Goal: Task Accomplishment & Management: Complete application form

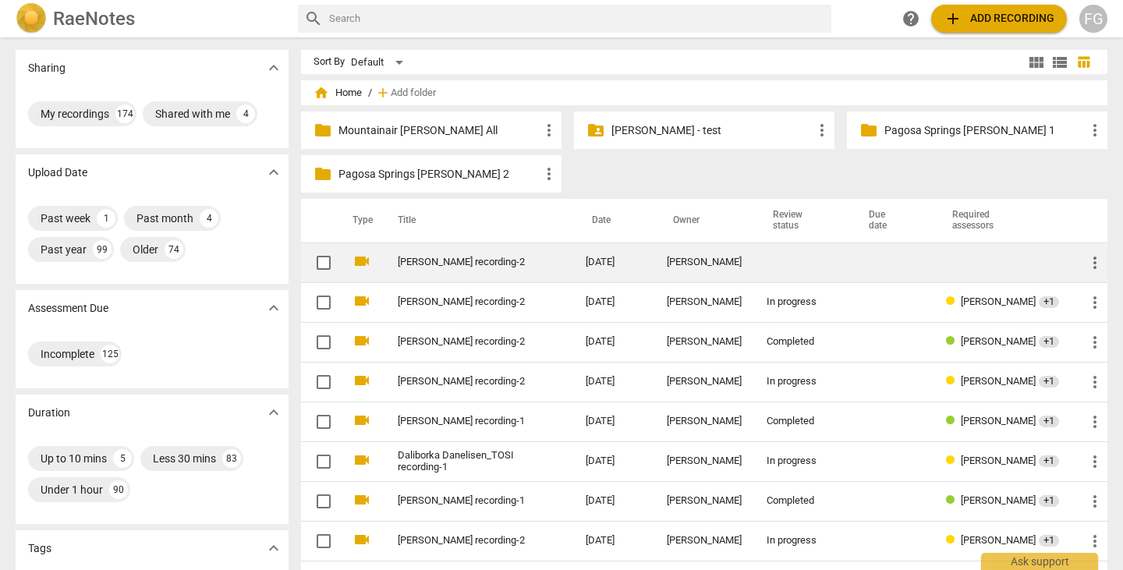
click at [525, 264] on link "[PERSON_NAME] recording-2" at bounding box center [464, 263] width 132 height 12
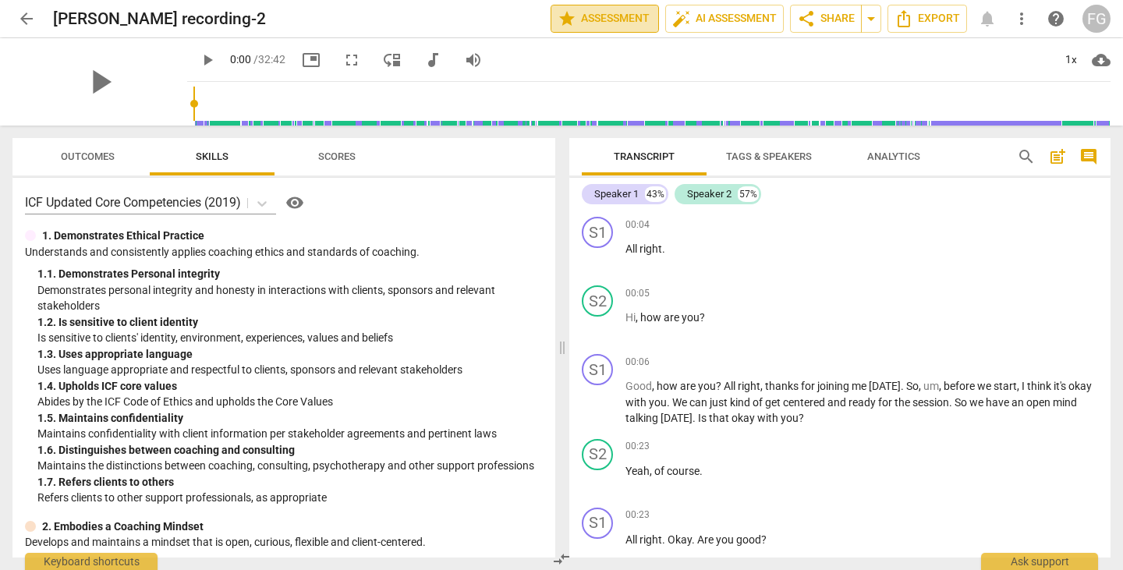
click at [573, 14] on span "star Assessment" at bounding box center [605, 18] width 94 height 19
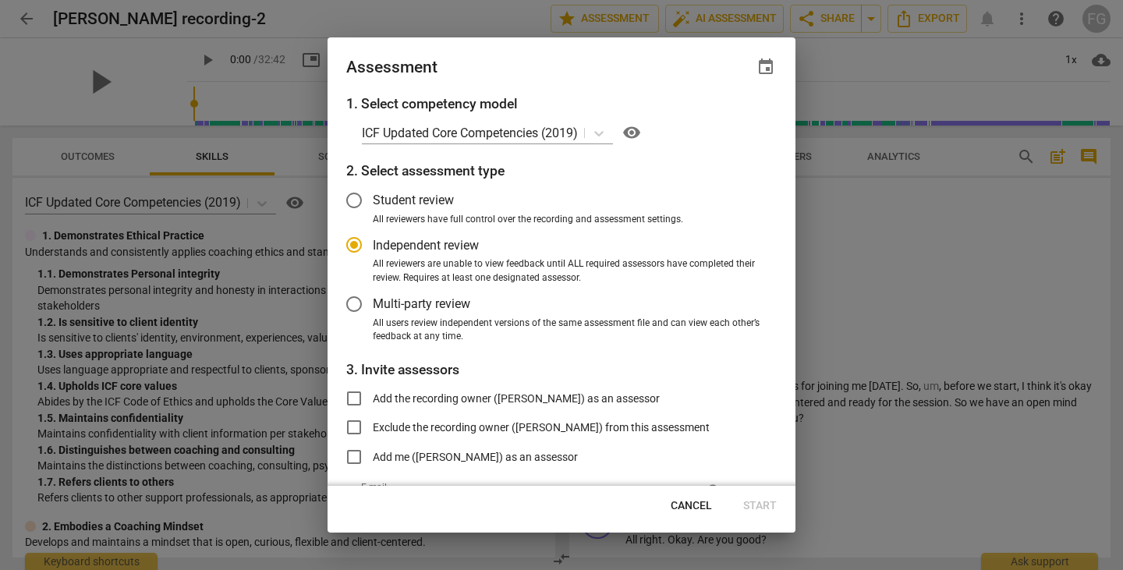
radio input "false"
drag, startPoint x: 363, startPoint y: 308, endPoint x: 363, endPoint y: 358, distance: 49.9
click at [363, 308] on input "Multi-party review" at bounding box center [353, 303] width 37 height 37
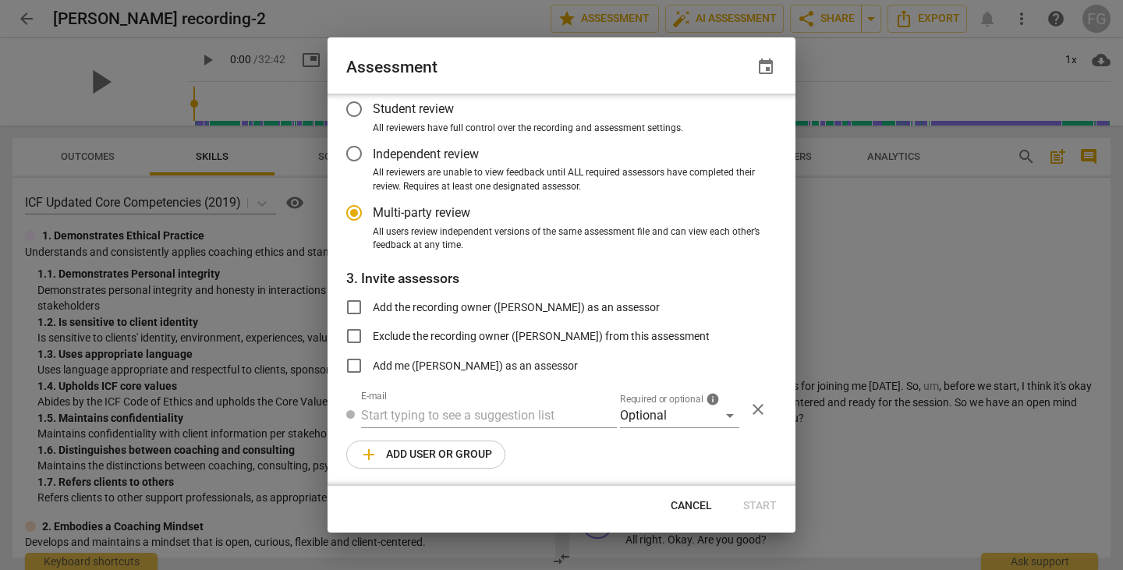
radio input "false"
click at [425, 419] on input "text" at bounding box center [489, 414] width 256 height 25
paste input "[EMAIL_ADDRESS][DOMAIN_NAME]"
type input "[EMAIL_ADDRESS][DOMAIN_NAME]"
click at [644, 421] on div "Optional" at bounding box center [679, 414] width 119 height 25
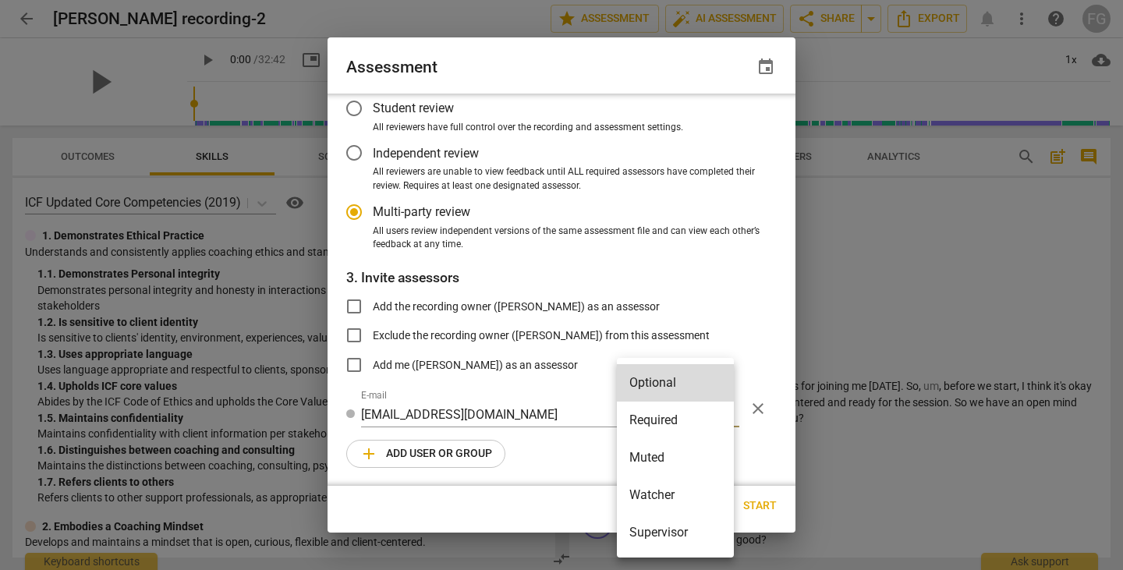
click at [652, 419] on li "Required" at bounding box center [675, 420] width 117 height 37
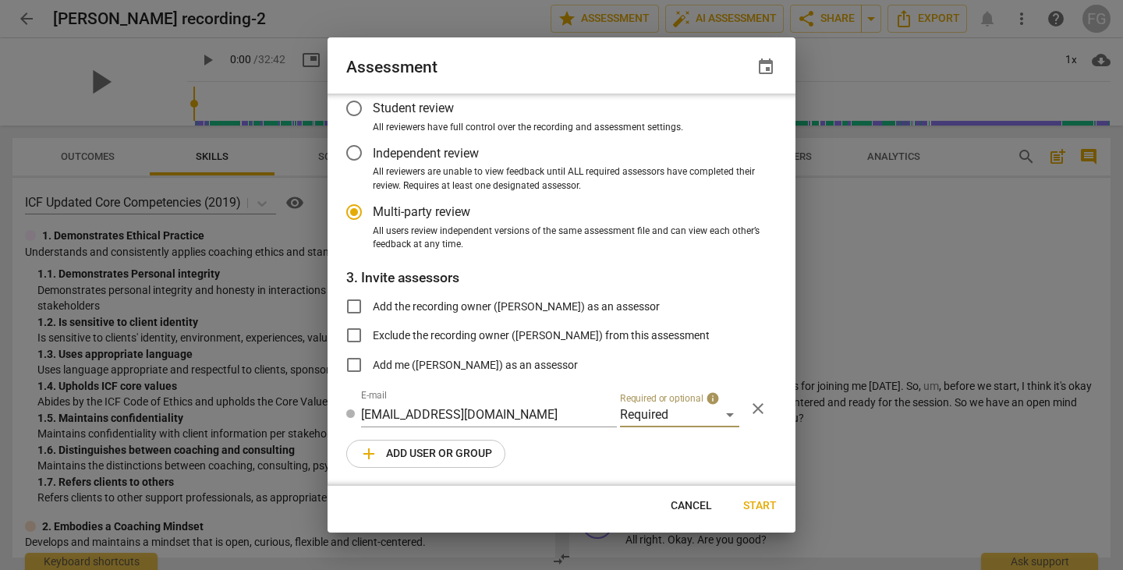
click at [451, 454] on span "add Add user or group" at bounding box center [425, 453] width 133 height 19
radio input "false"
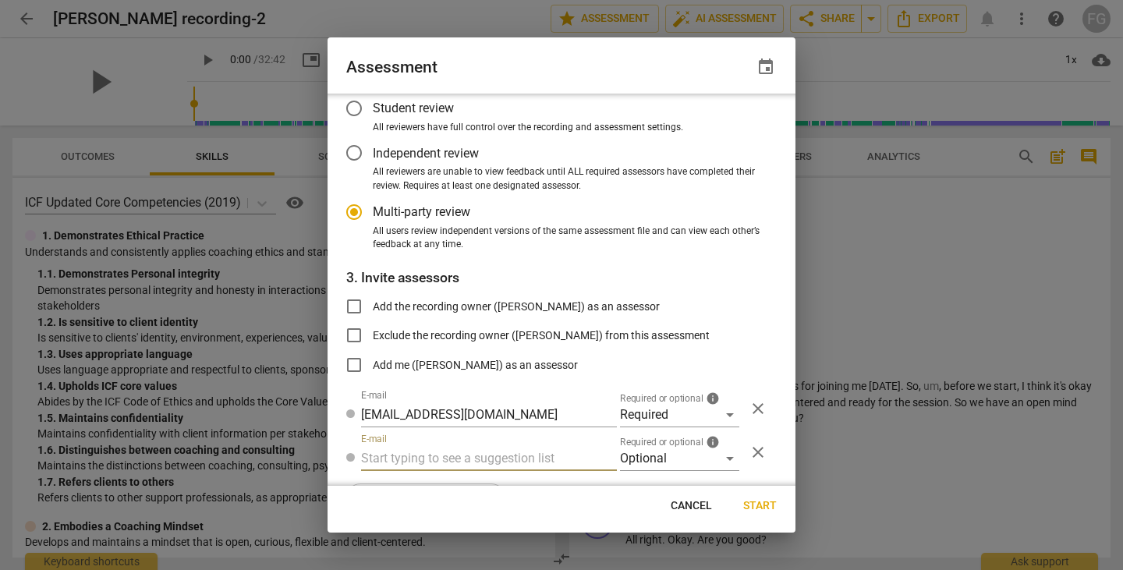
paste input "[EMAIL_ADDRESS][DOMAIN_NAME]"
type input "[EMAIL_ADDRESS][DOMAIN_NAME]"
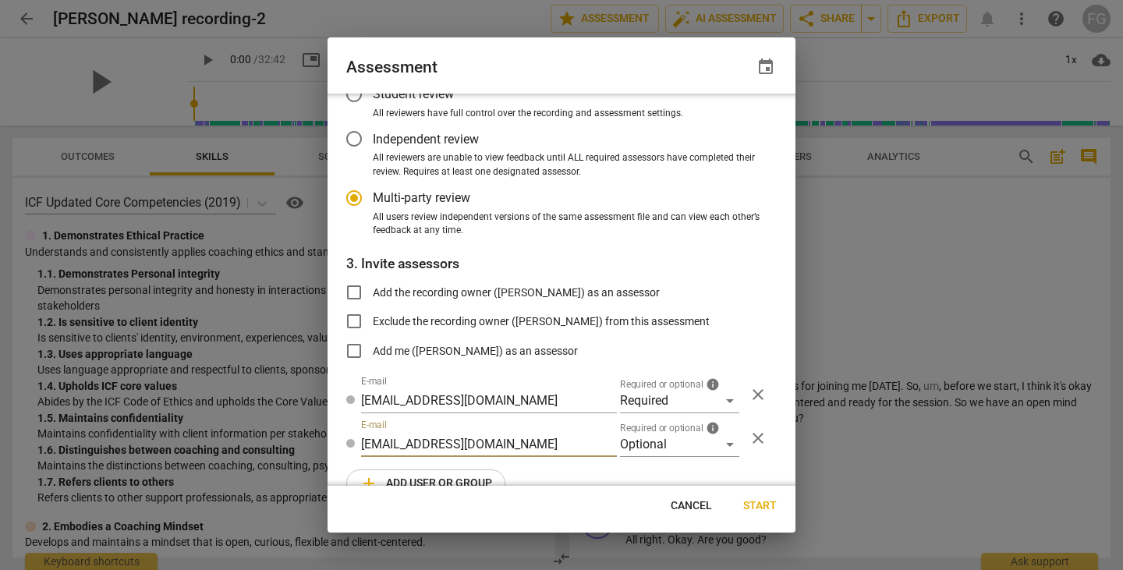
radio input "false"
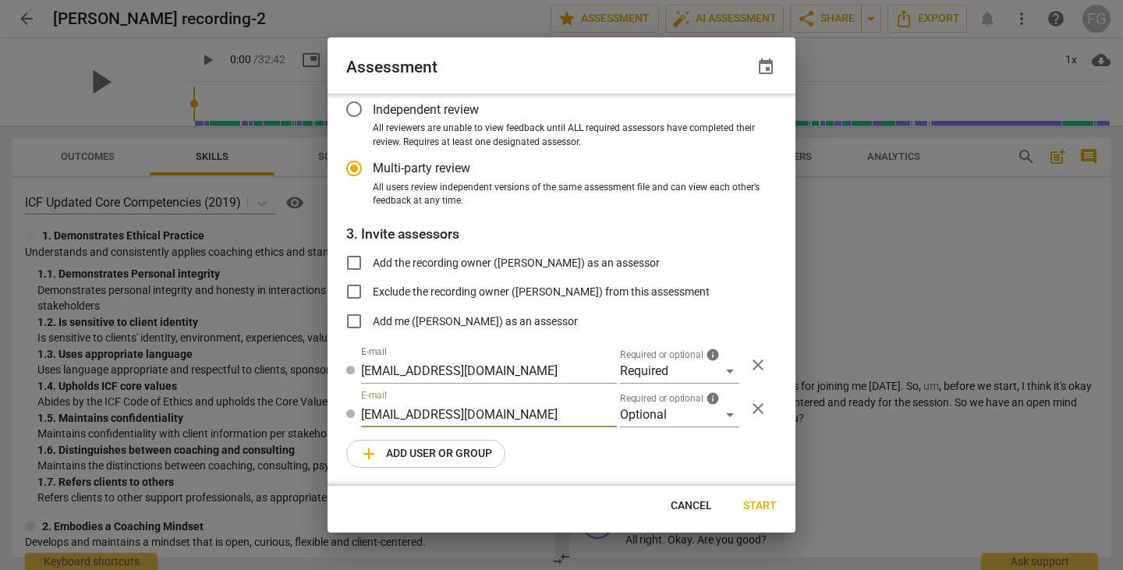
type input "[EMAIL_ADDRESS][DOMAIN_NAME]"
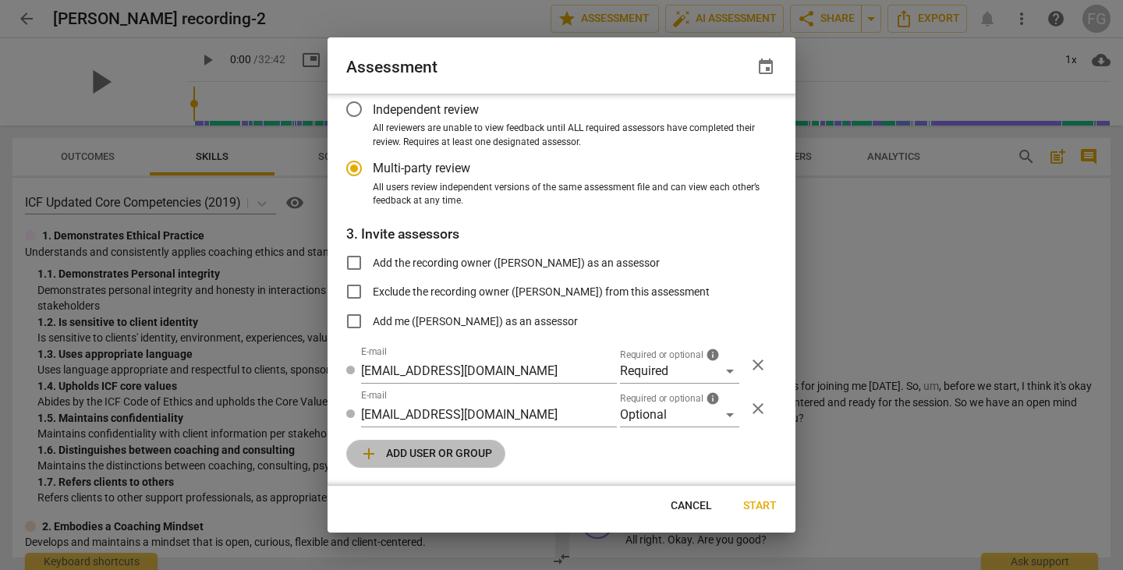
click at [434, 448] on span "add Add user or group" at bounding box center [425, 453] width 133 height 19
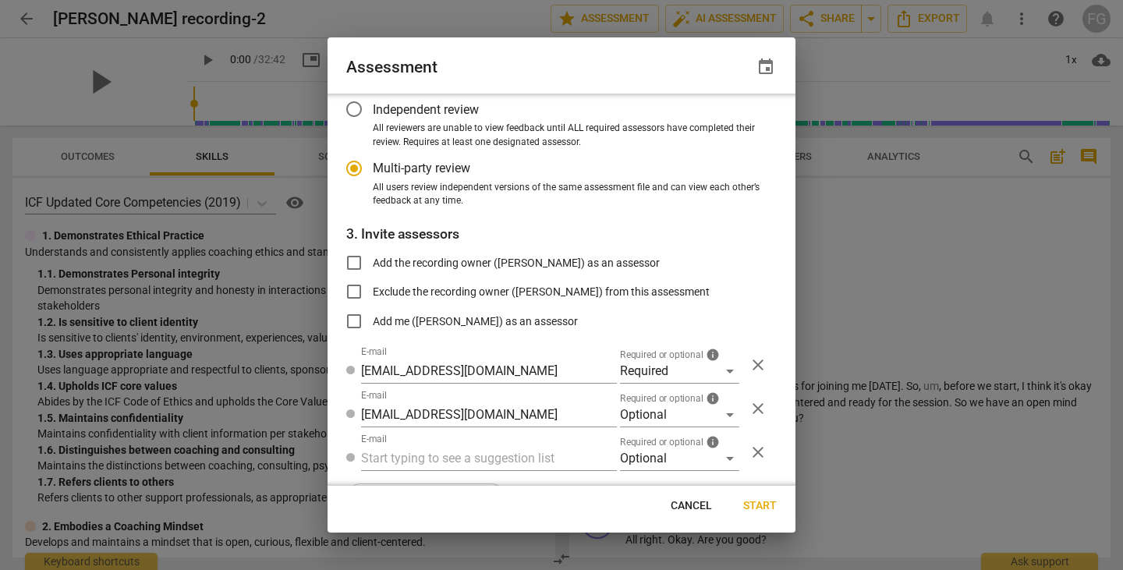
radio input "false"
click at [485, 467] on input "text" at bounding box center [489, 458] width 256 height 25
paste input "[EMAIL_ADDRESS][PERSON_NAME][DOMAIN_NAME]"
type input "[EMAIL_ADDRESS][PERSON_NAME][DOMAIN_NAME]"
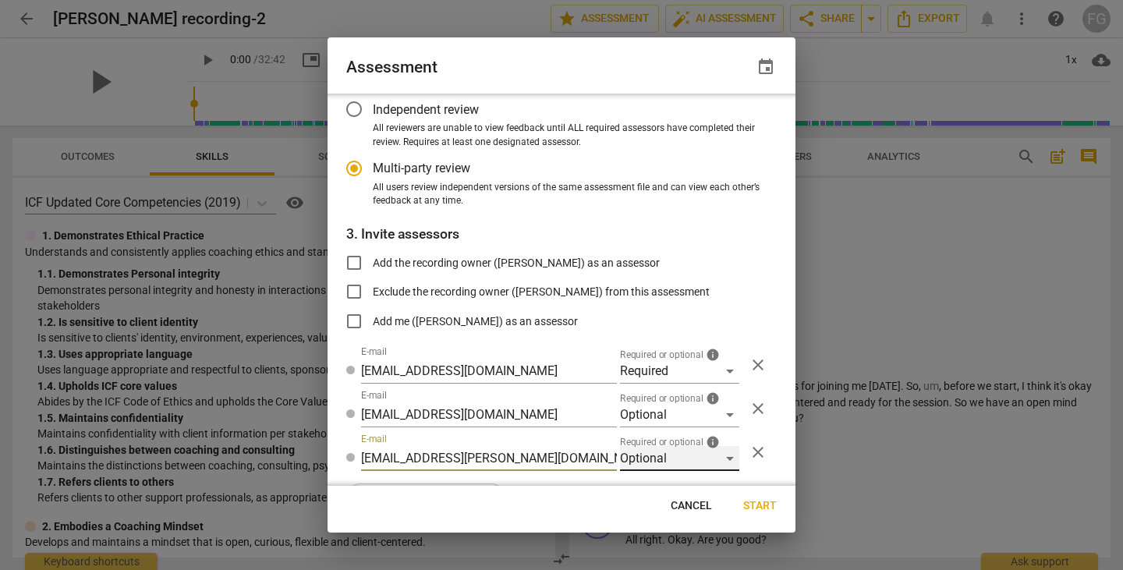
click at [629, 462] on div "Optional" at bounding box center [679, 458] width 119 height 25
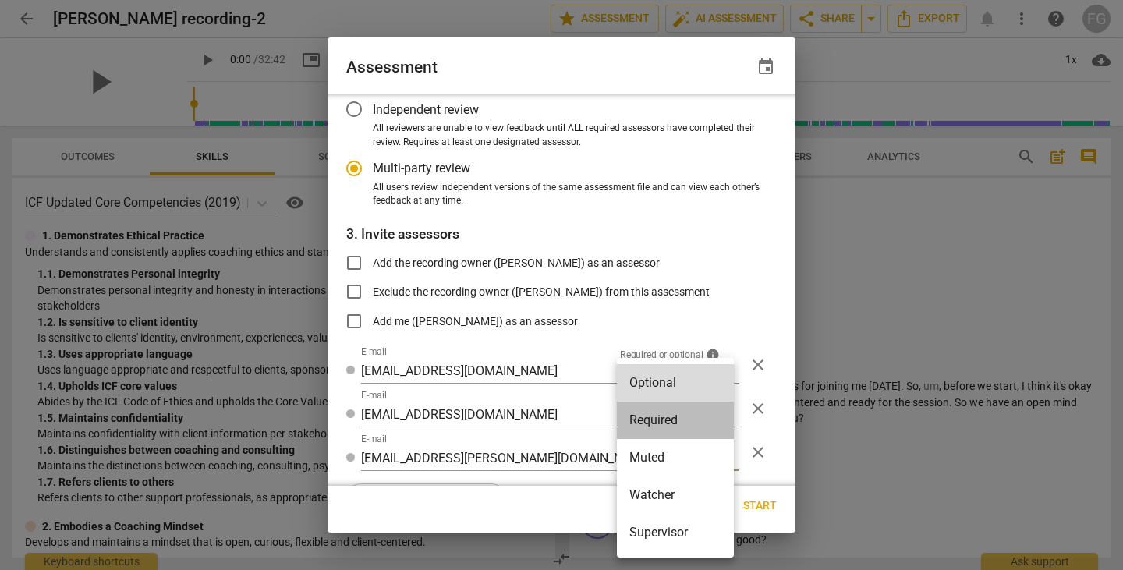
click at [640, 419] on li "Required" at bounding box center [675, 420] width 117 height 37
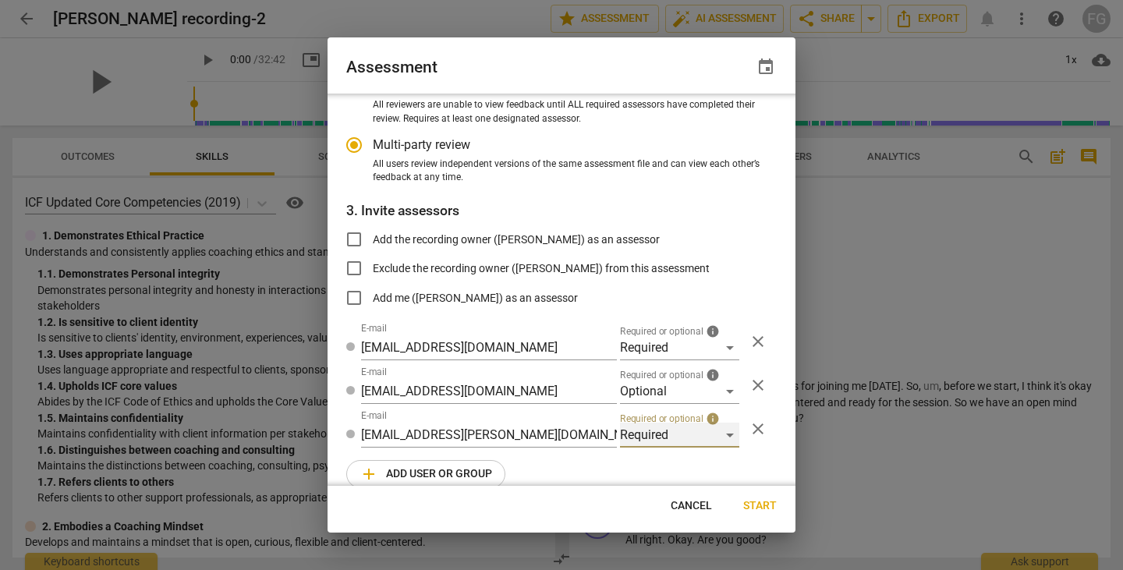
scroll to position [179, 0]
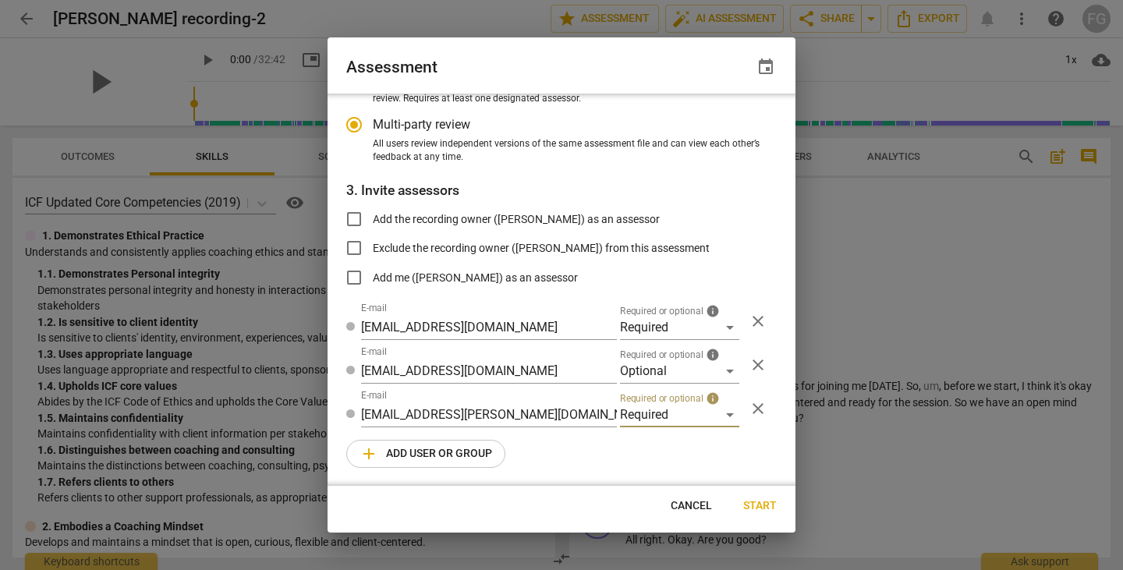
click at [423, 451] on span "add Add user or group" at bounding box center [425, 453] width 133 height 19
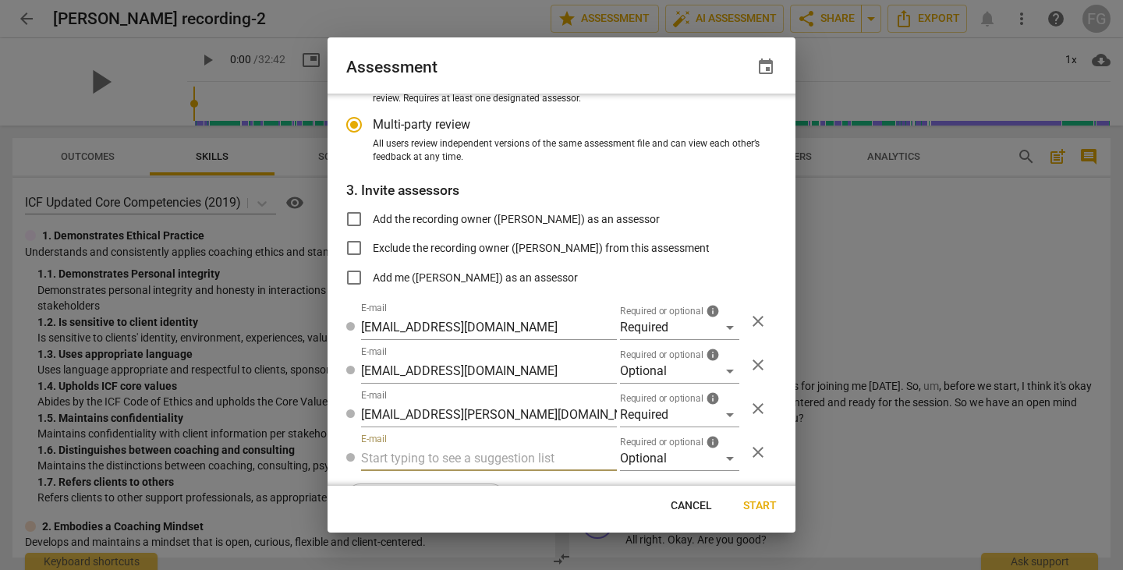
radio input "false"
click at [424, 455] on input "text" at bounding box center [489, 458] width 256 height 25
type input "[EMAIL_ADDRESS][DOMAIN_NAME]"
click at [677, 465] on div "Optional" at bounding box center [679, 458] width 119 height 25
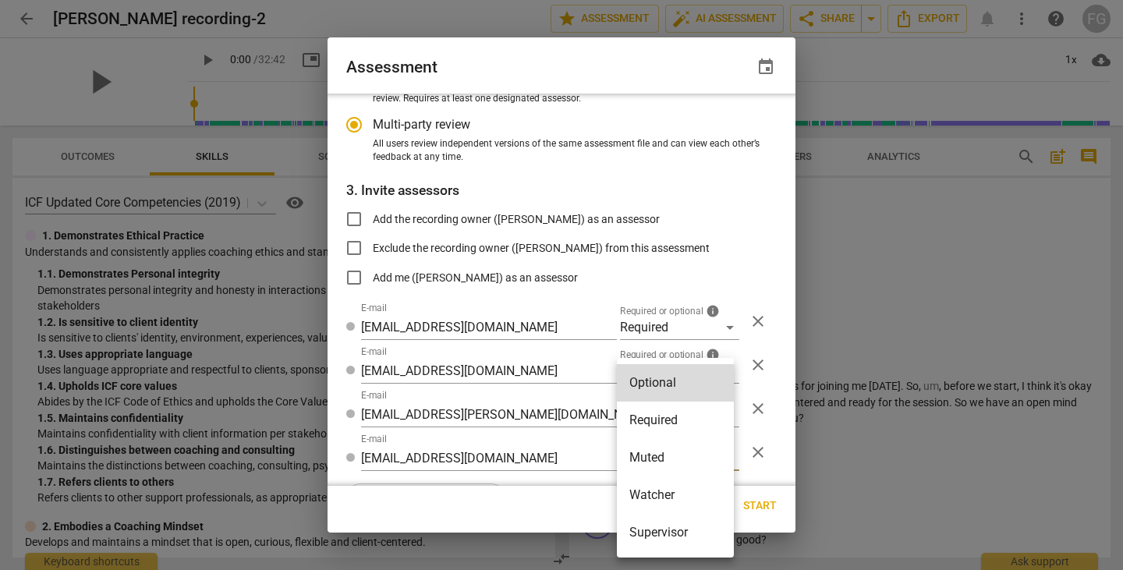
click at [646, 505] on li "Watcher" at bounding box center [675, 494] width 117 height 37
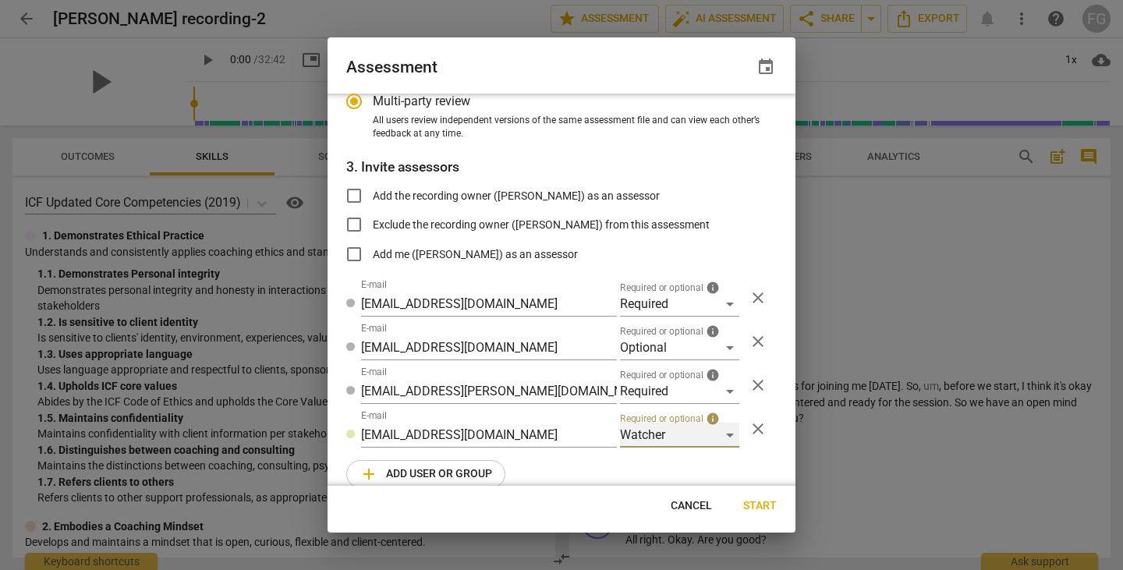
scroll to position [223, 0]
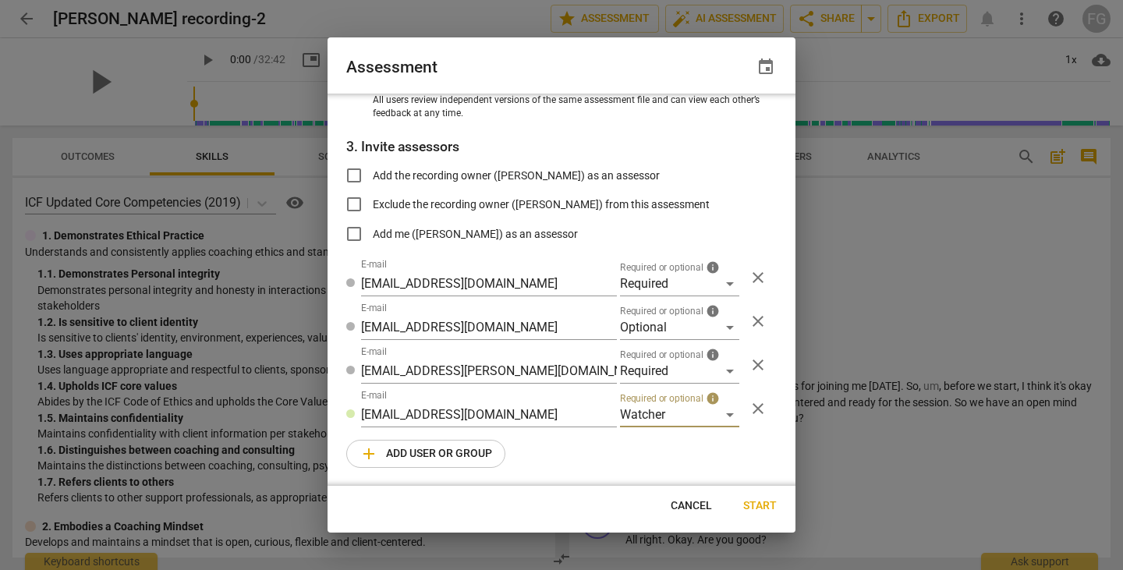
click at [430, 453] on span "add Add user or group" at bounding box center [425, 453] width 133 height 19
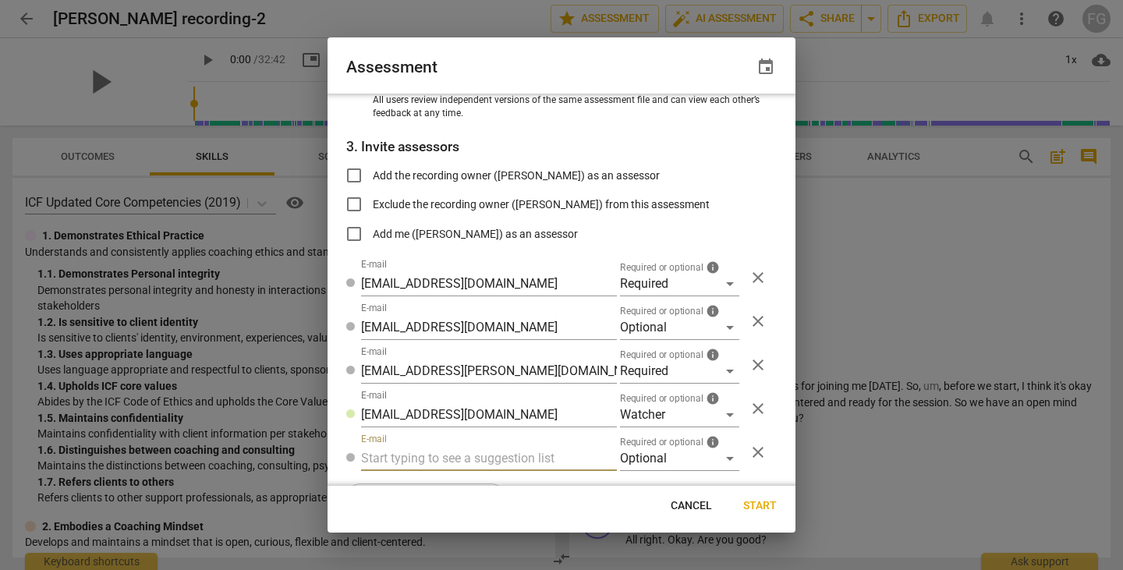
radio input "false"
click at [418, 460] on input "text" at bounding box center [489, 458] width 256 height 25
type input "[EMAIL_ADDRESS][DOMAIN_NAME]"
click at [656, 457] on div "Optional" at bounding box center [679, 458] width 119 height 25
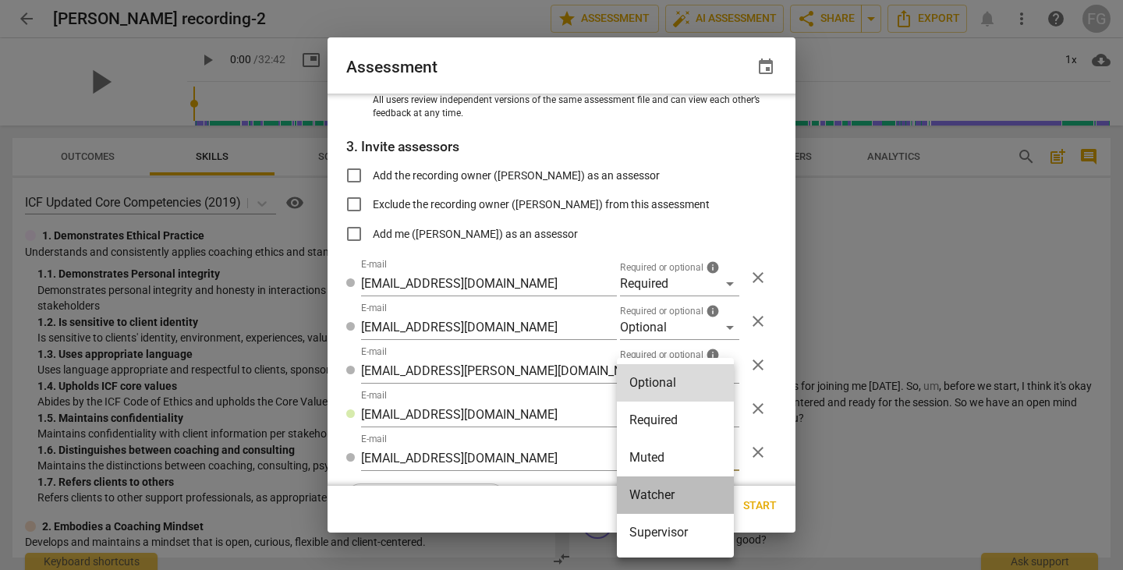
click at [650, 494] on li "Watcher" at bounding box center [675, 494] width 117 height 37
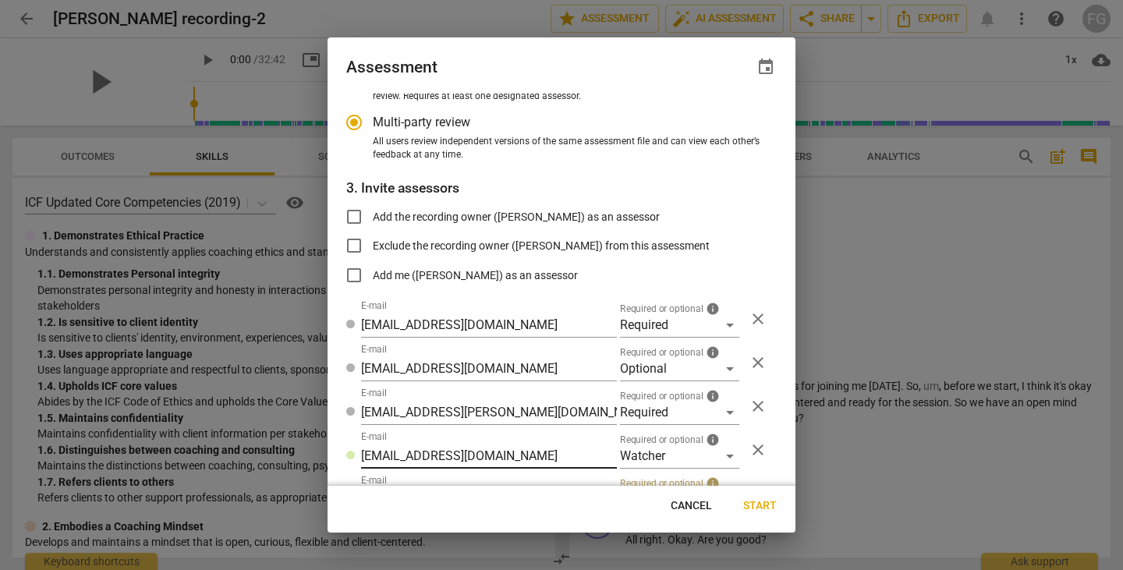
scroll to position [0, 0]
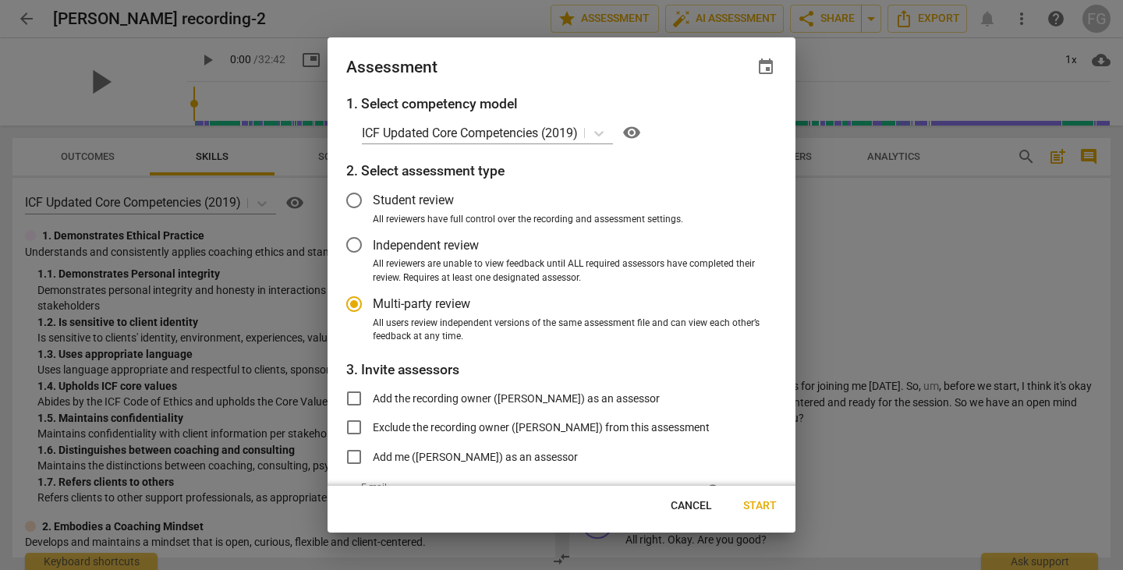
click at [773, 502] on span "Start" at bounding box center [760, 506] width 34 height 16
radio input "false"
type input "[PERSON_NAME] <[EMAIL_ADDRESS][DOMAIN_NAME]>"
type input "[PERSON_NAME] <[EMAIL_ADDRESS][PERSON_NAME][DOMAIN_NAME]>"
type input "[PERSON_NAME] <[EMAIL_ADDRESS][DOMAIN_NAME]>"
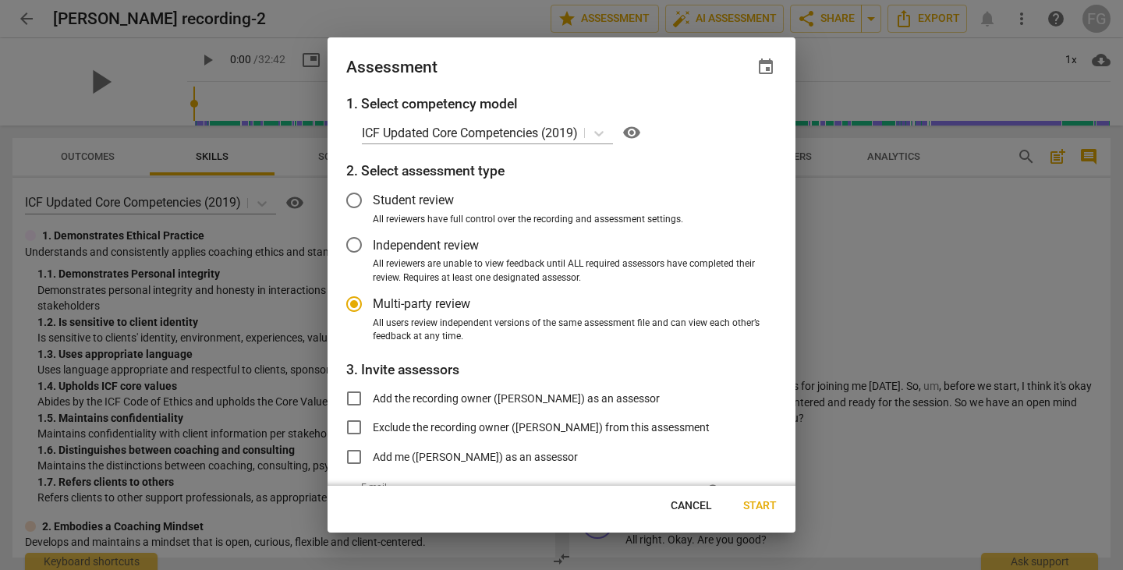
type input "[PERSON_NAME] <[EMAIL_ADDRESS][DOMAIN_NAME]>"
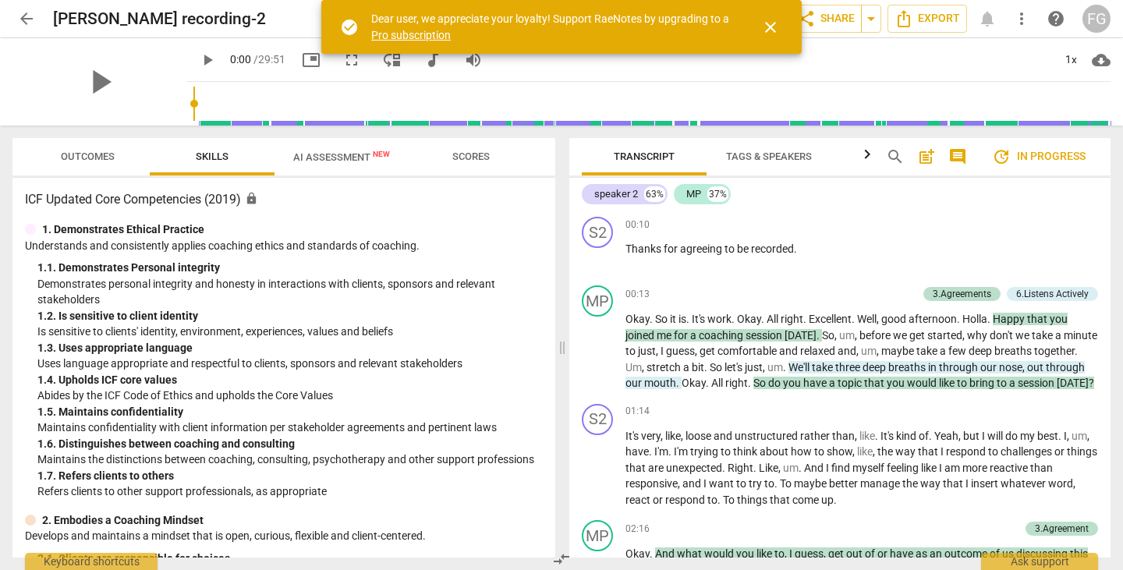
click at [770, 24] on span "close" at bounding box center [770, 27] width 19 height 19
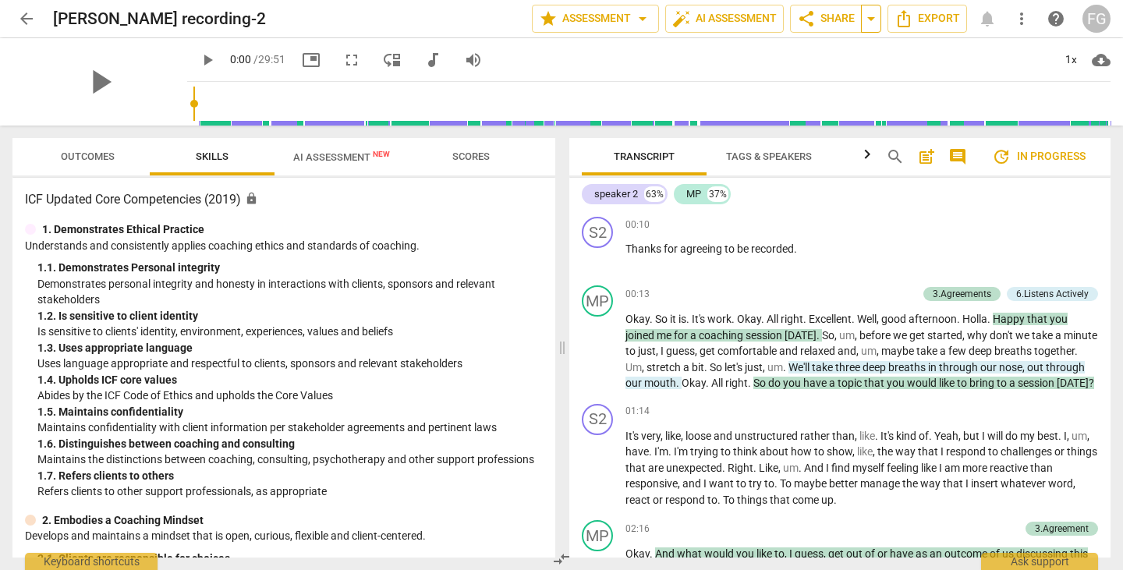
click at [866, 18] on span "arrow_drop_down" at bounding box center [871, 18] width 19 height 19
click at [821, 22] on span "share Share" at bounding box center [826, 18] width 58 height 19
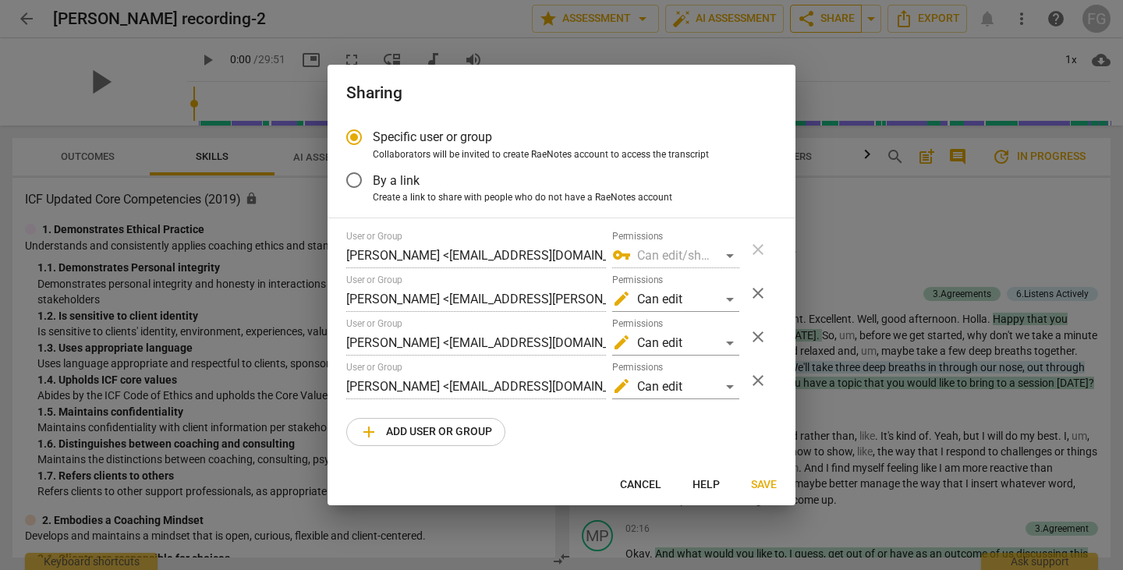
radio input "false"
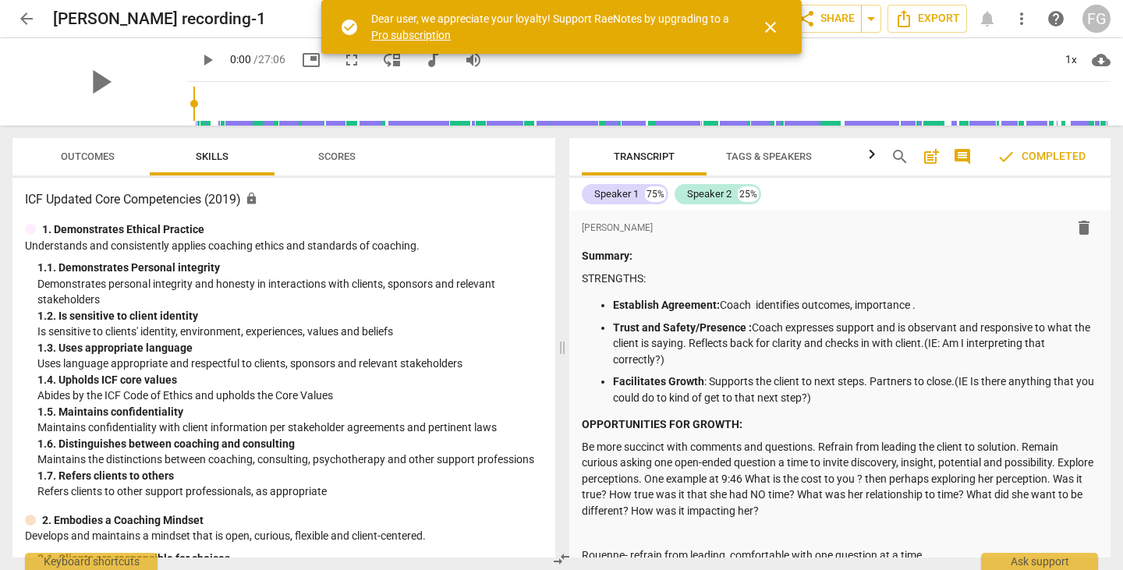
click at [761, 27] on span "close" at bounding box center [770, 27] width 19 height 19
click at [824, 16] on span "share Share" at bounding box center [826, 18] width 58 height 19
